Goal: Obtain resource: Download file/media

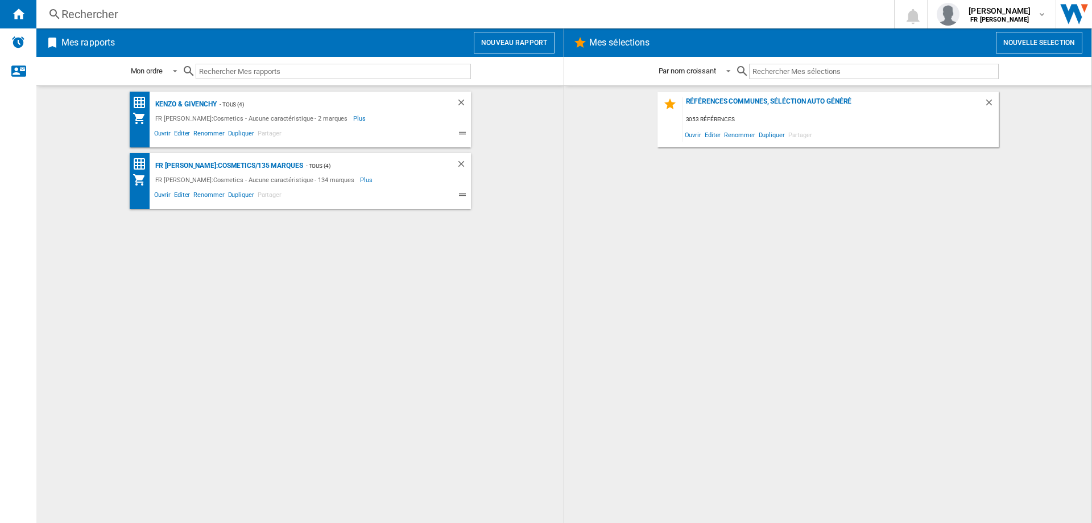
click at [535, 46] on button "Nouveau rapport" at bounding box center [514, 43] width 81 height 22
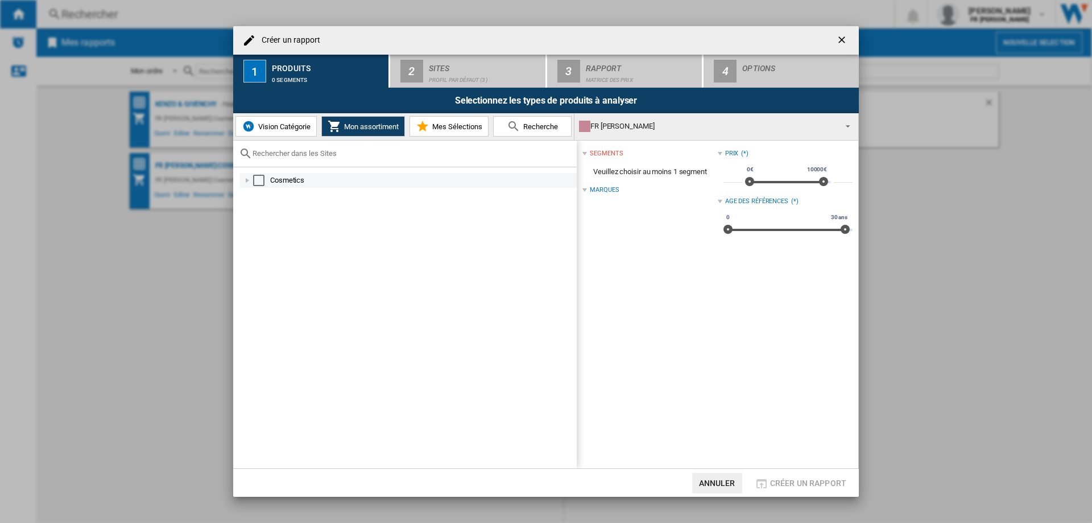
click at [255, 179] on div "Select" at bounding box center [258, 180] width 11 height 11
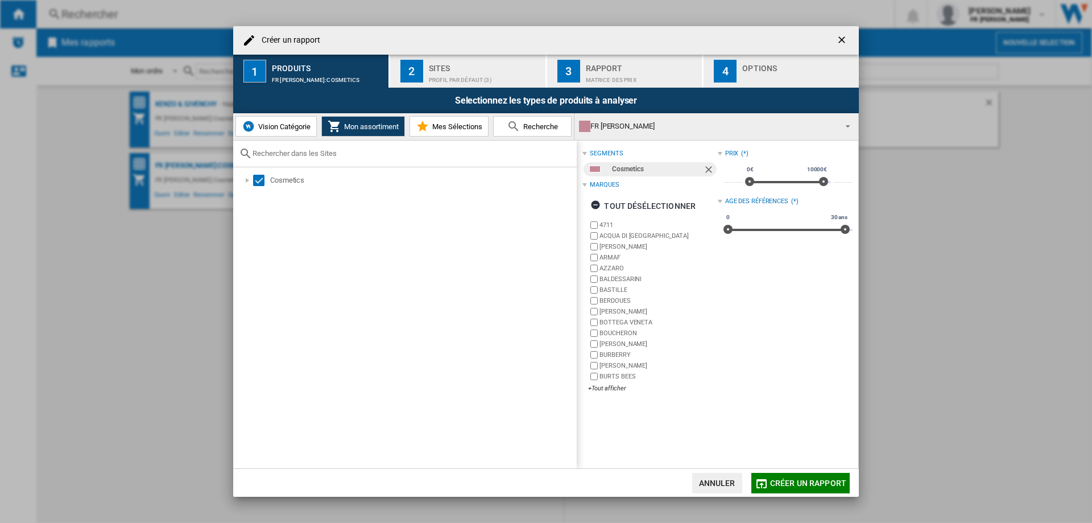
click at [465, 80] on div "Profil par défaut (3)" at bounding box center [485, 77] width 112 height 12
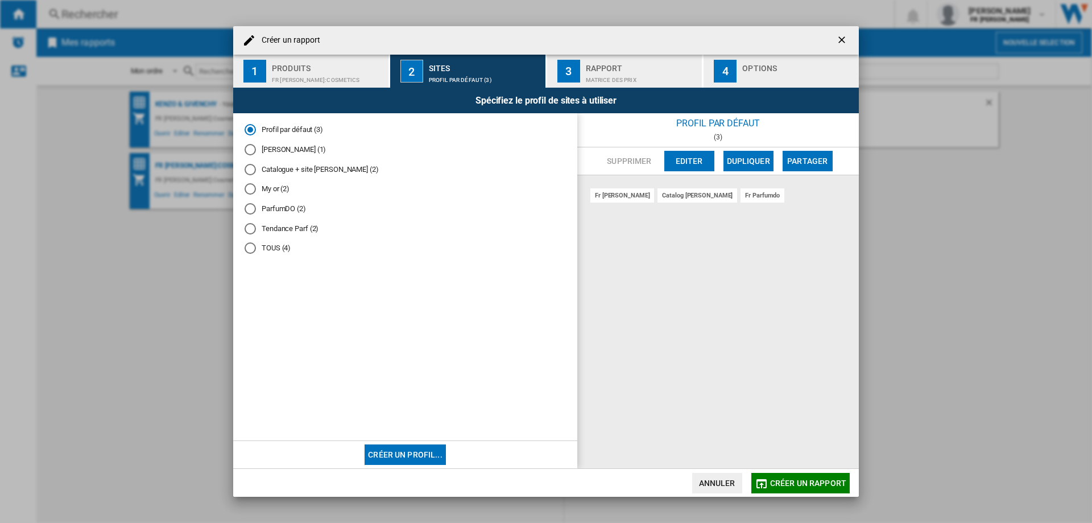
drag, startPoint x: 257, startPoint y: 249, endPoint x: 271, endPoint y: 240, distance: 17.2
click at [258, 249] on md-radio-button "TOUS (4)" at bounding box center [405, 248] width 321 height 11
click at [592, 71] on div "Matrice des prix" at bounding box center [642, 77] width 112 height 12
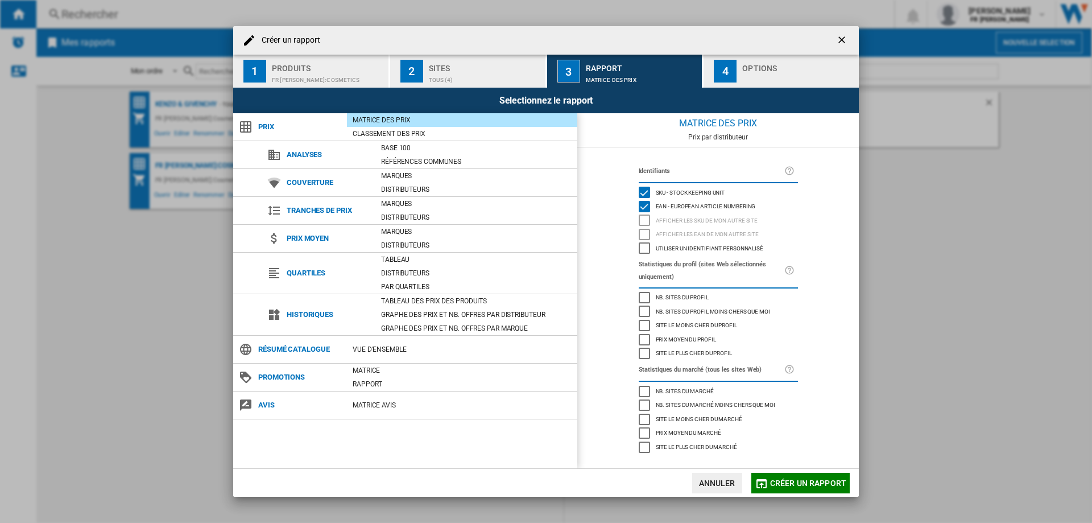
click at [365, 86] on button "1 Produits FR [PERSON_NAME]:Cosmetics" at bounding box center [311, 71] width 156 height 33
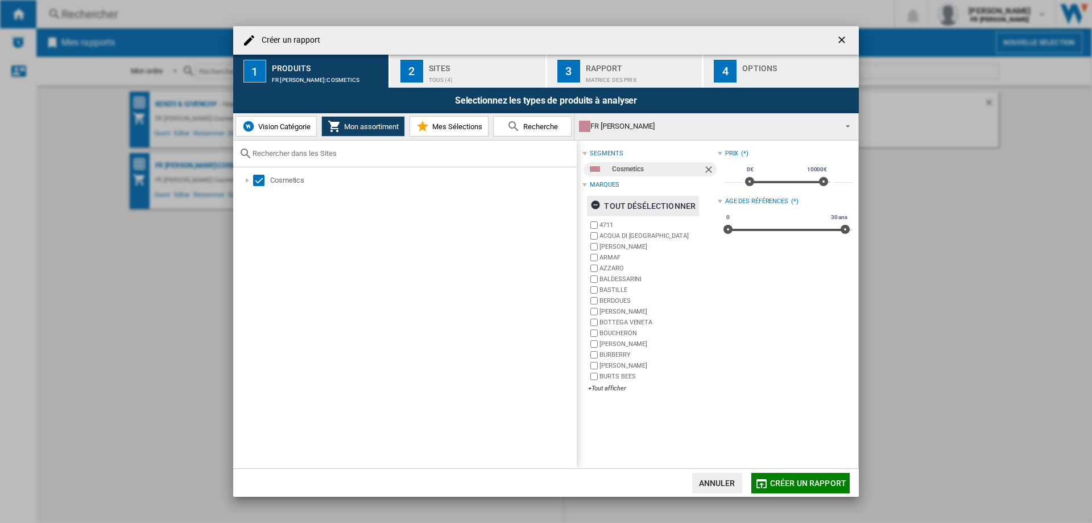
click at [637, 203] on div "tout désélectionner" at bounding box center [643, 206] width 105 height 20
click at [610, 389] on div "+Tout afficher" at bounding box center [652, 388] width 129 height 9
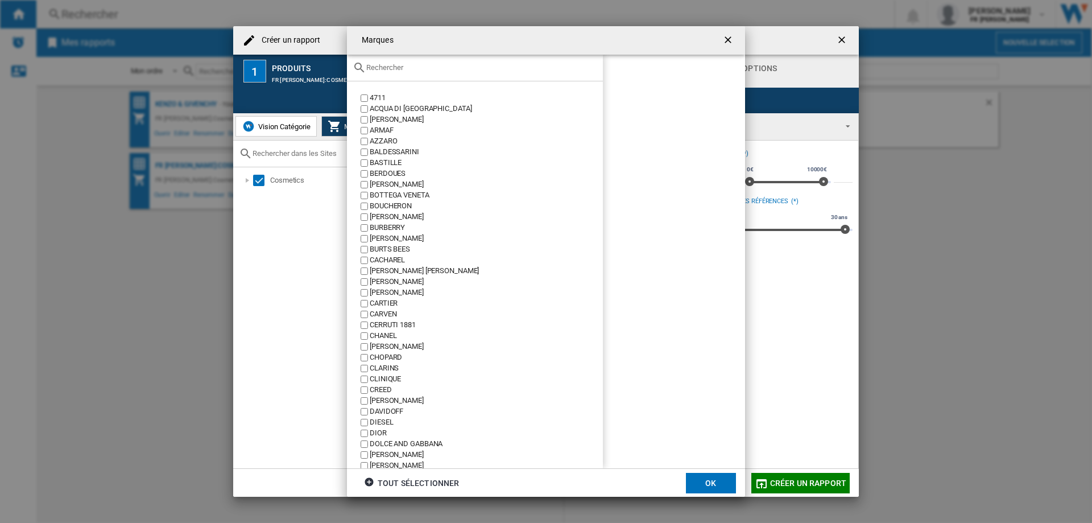
click at [508, 72] on div at bounding box center [475, 68] width 256 height 27
click at [393, 63] on input "text" at bounding box center [481, 67] width 231 height 9
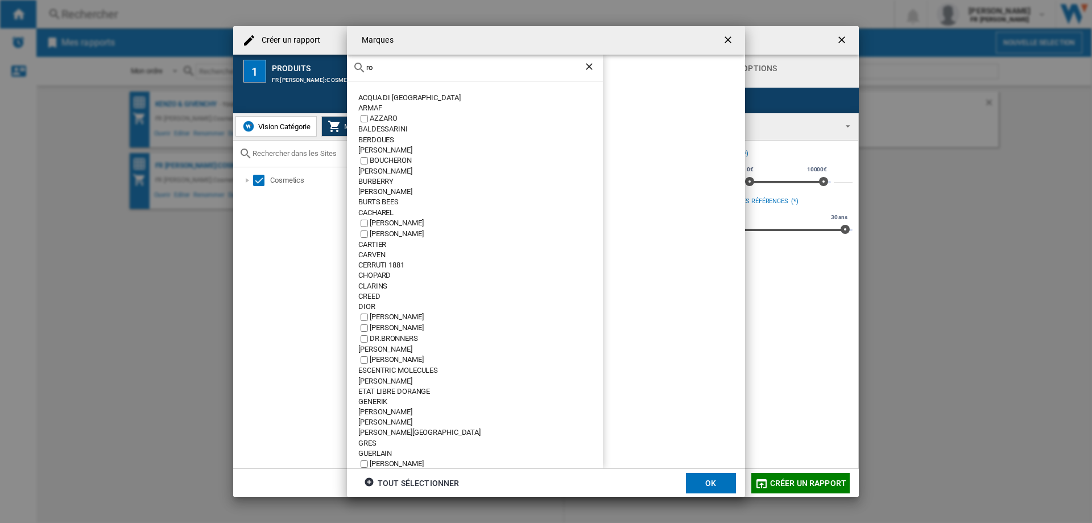
type input "r"
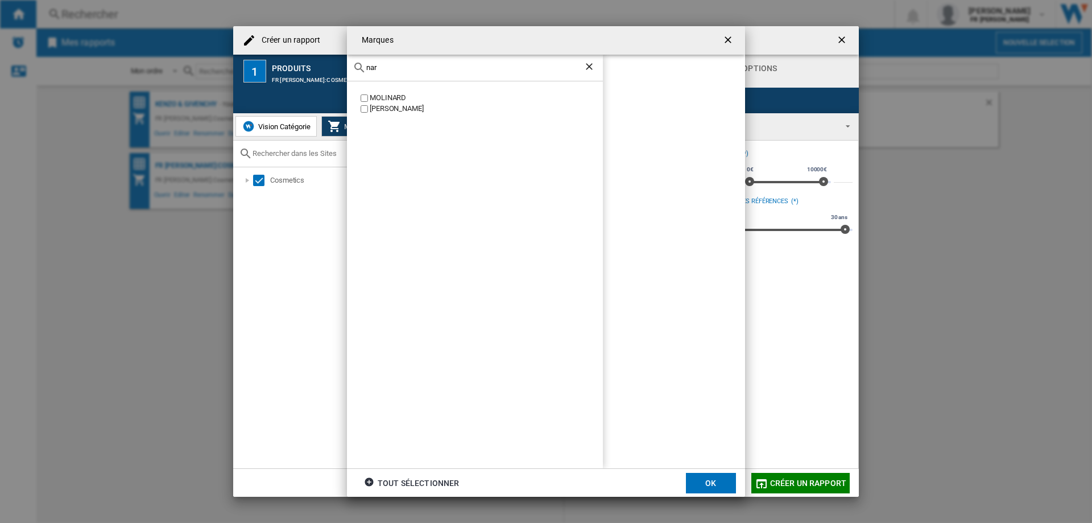
type input "nar"
click at [430, 104] on div "MOLINARD [PERSON_NAME]" at bounding box center [475, 274] width 256 height 387
click at [704, 482] on button "OK" at bounding box center [711, 483] width 50 height 20
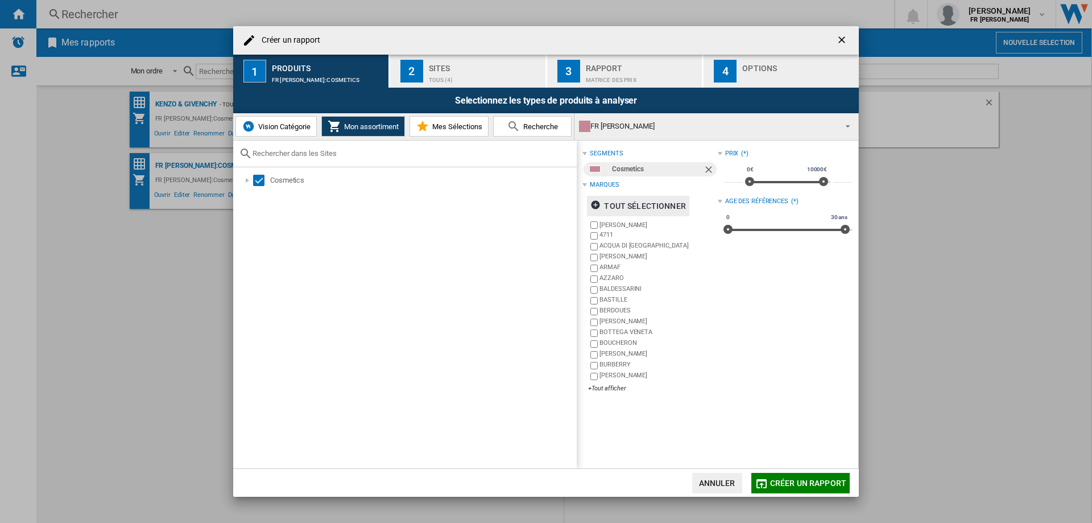
click at [761, 487] on md-icon "button" at bounding box center [762, 484] width 14 height 14
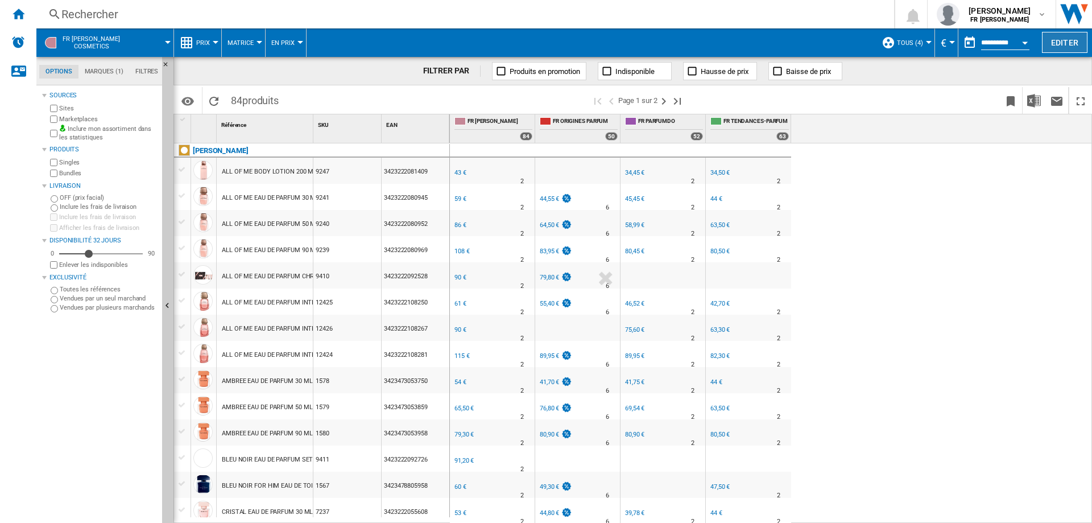
click at [1081, 51] on button "Editer" at bounding box center [1065, 42] width 46 height 21
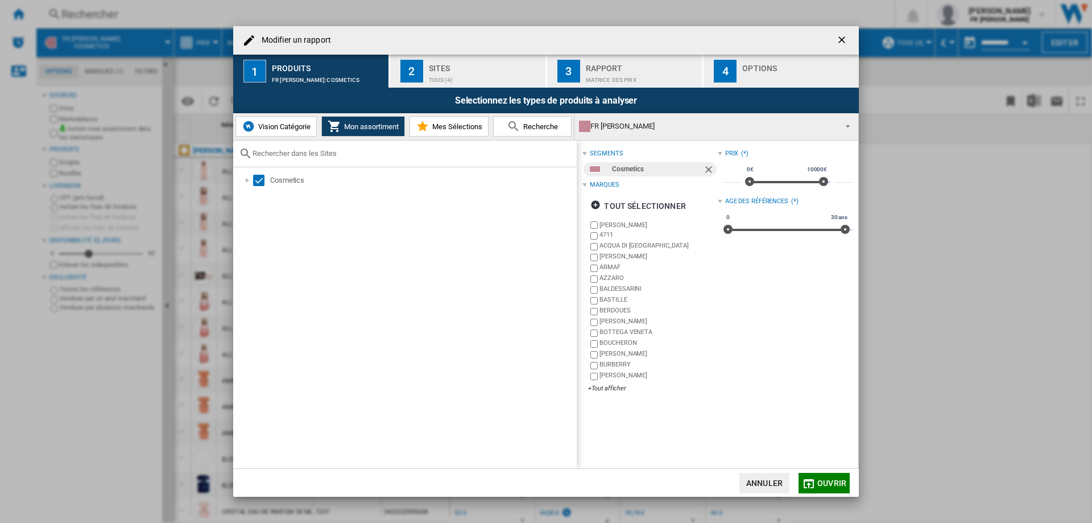
click at [845, 34] on ng-md-icon "getI18NText('BUTTONS.CLOSE_DIALOG')" at bounding box center [843, 41] width 14 height 14
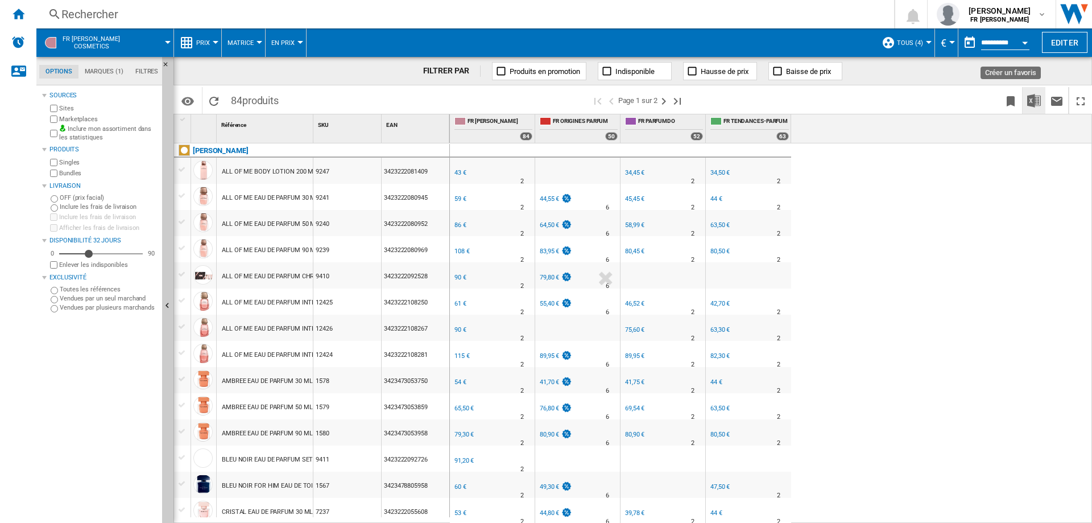
click at [1028, 97] on img "Télécharger au format Excel" at bounding box center [1034, 101] width 14 height 14
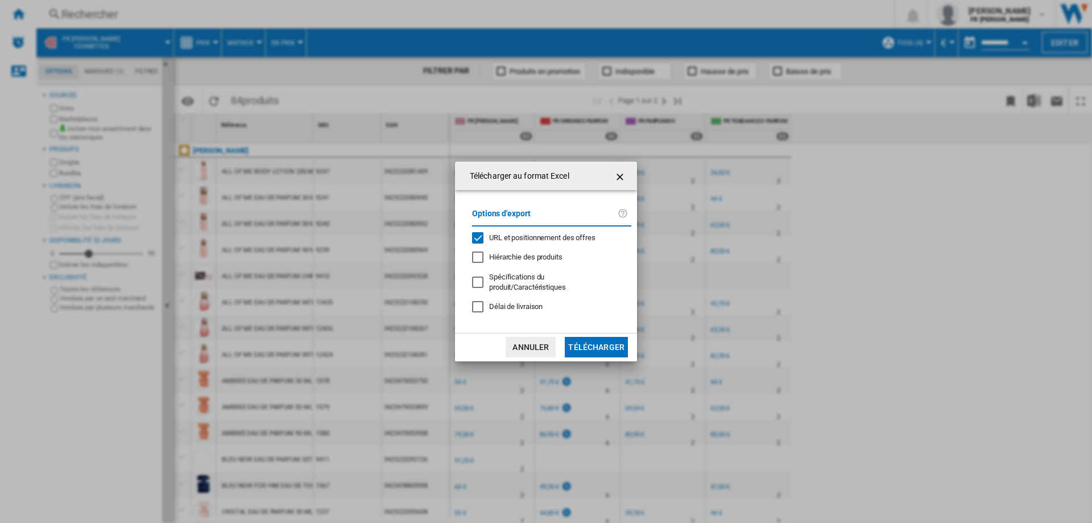
click at [598, 347] on button "Télécharger" at bounding box center [596, 347] width 63 height 20
